Goal: Task Accomplishment & Management: Manage account settings

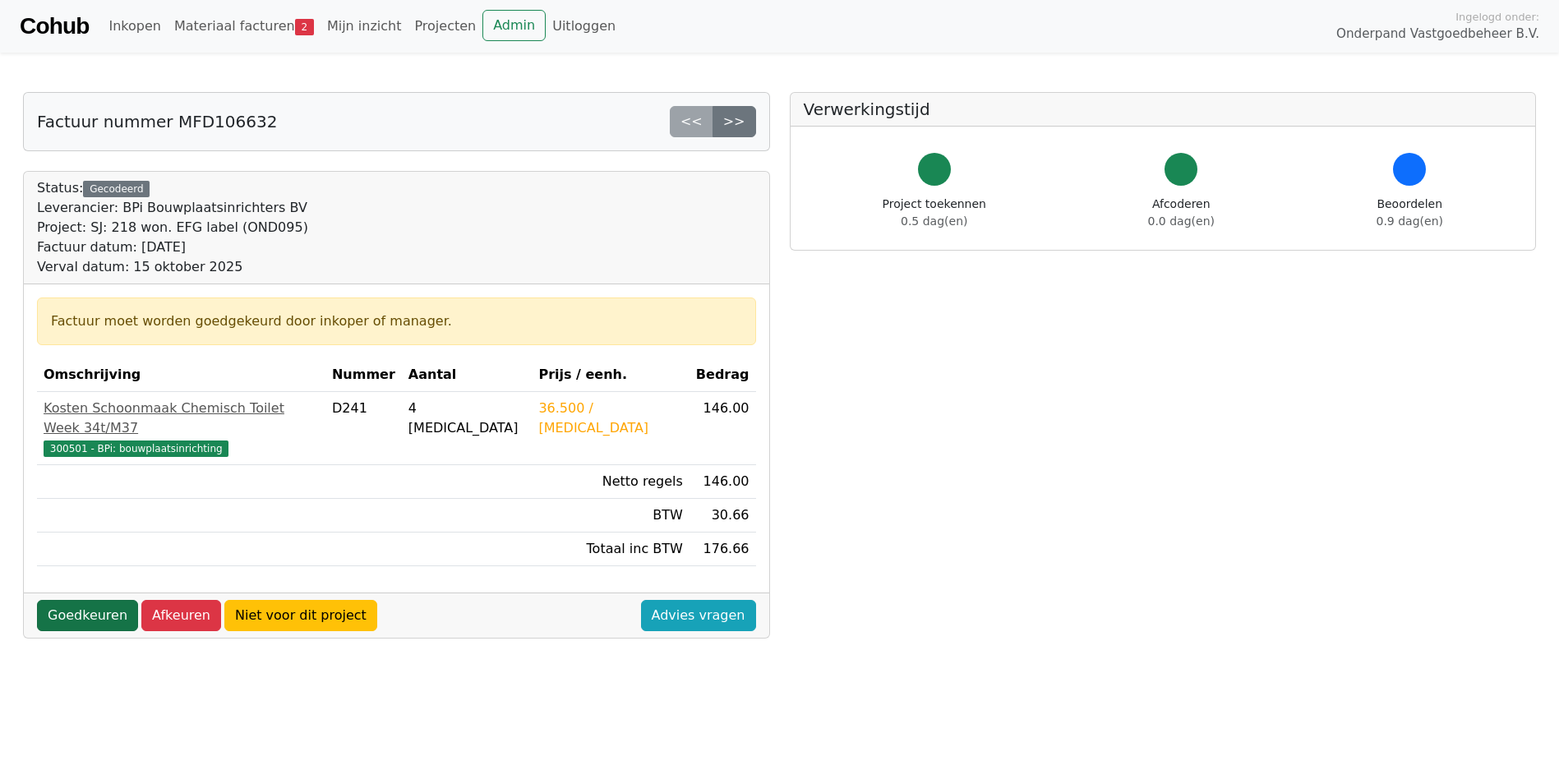
click at [84, 602] on link "Goedkeuren" at bounding box center [88, 615] width 101 height 32
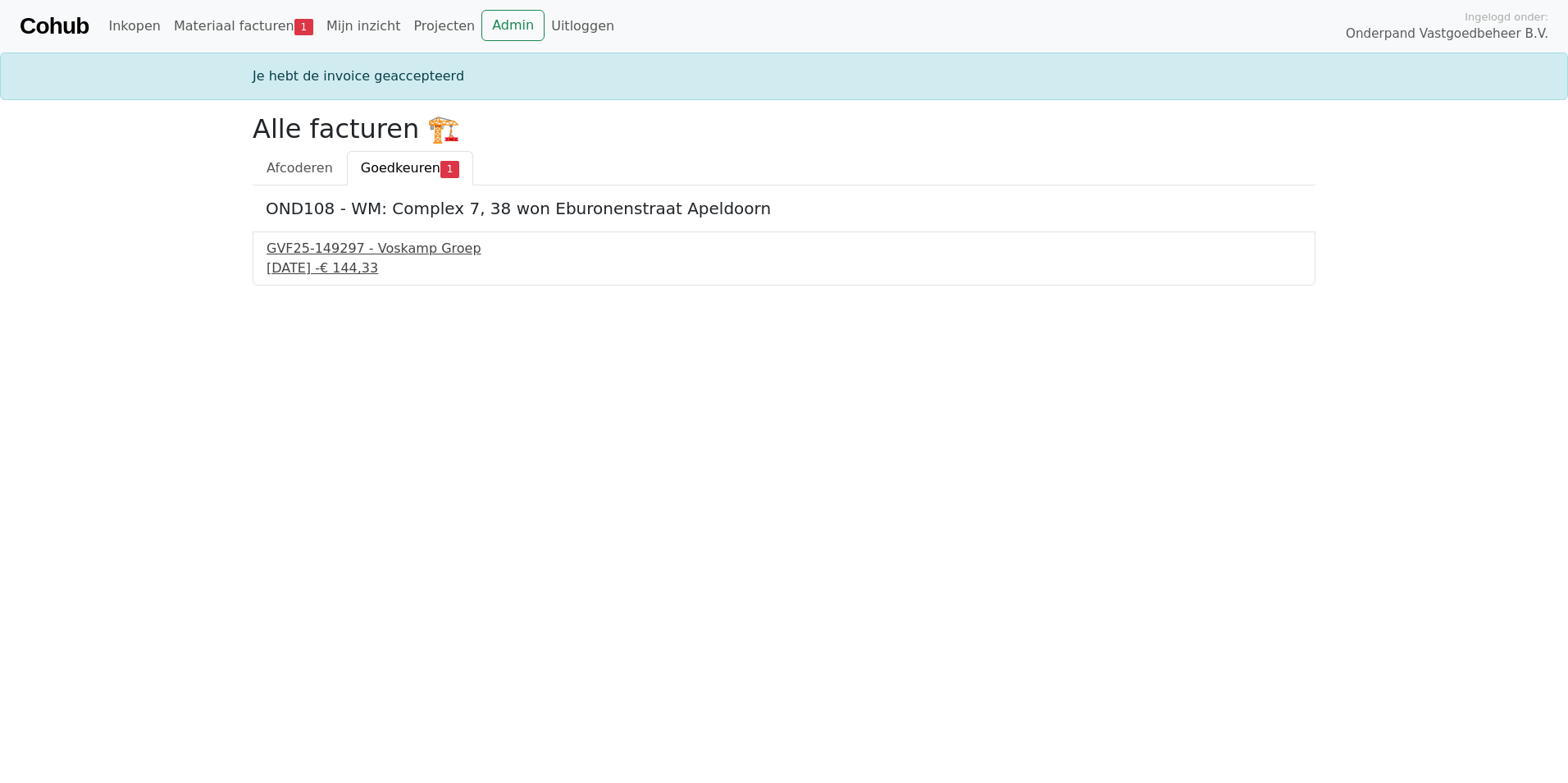
click at [378, 247] on div "GVF25-149297 - Voskamp Groep" at bounding box center [784, 248] width 1035 height 20
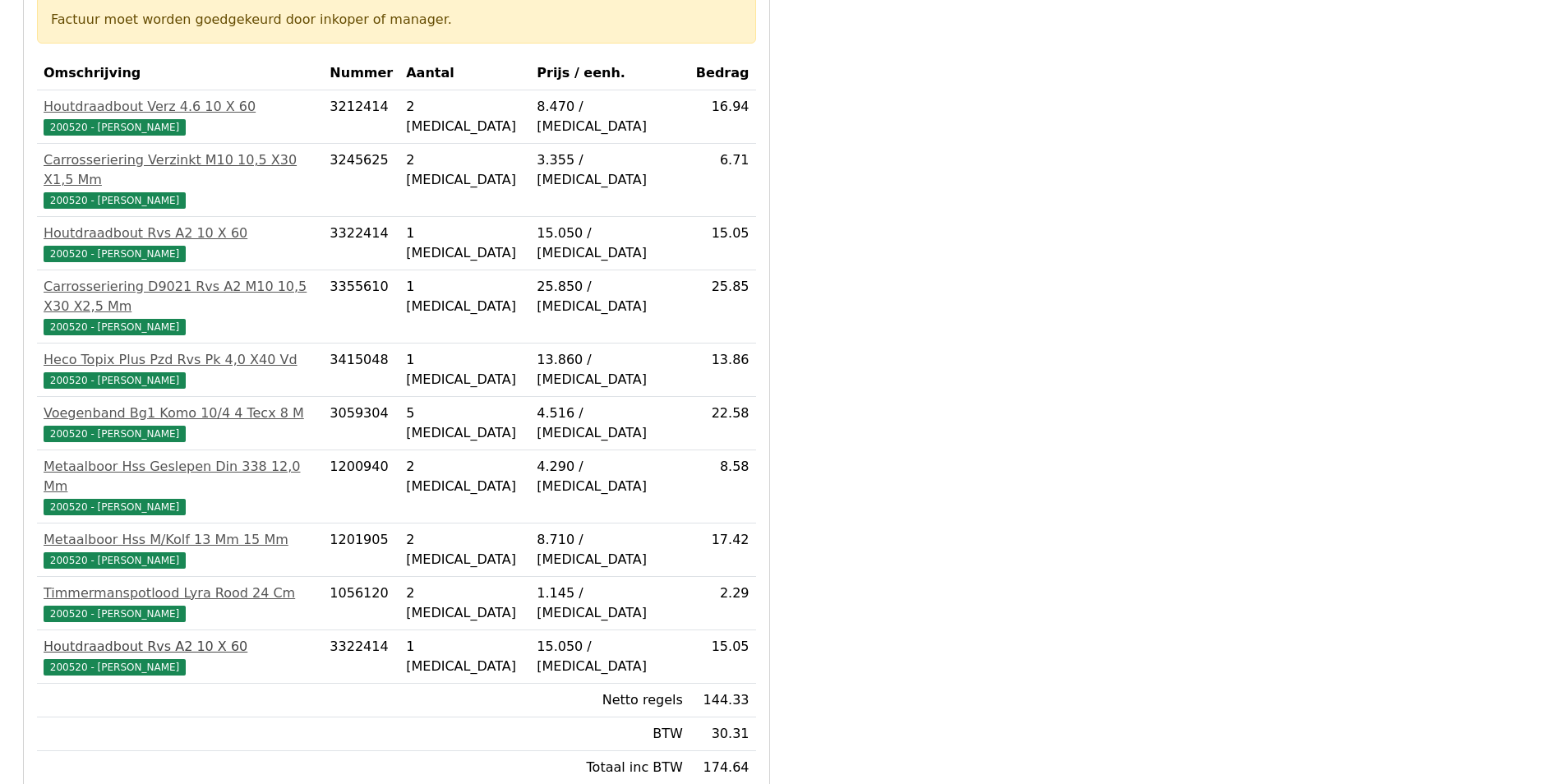
scroll to position [328, 0]
